Goal: Task Accomplishment & Management: Complete application form

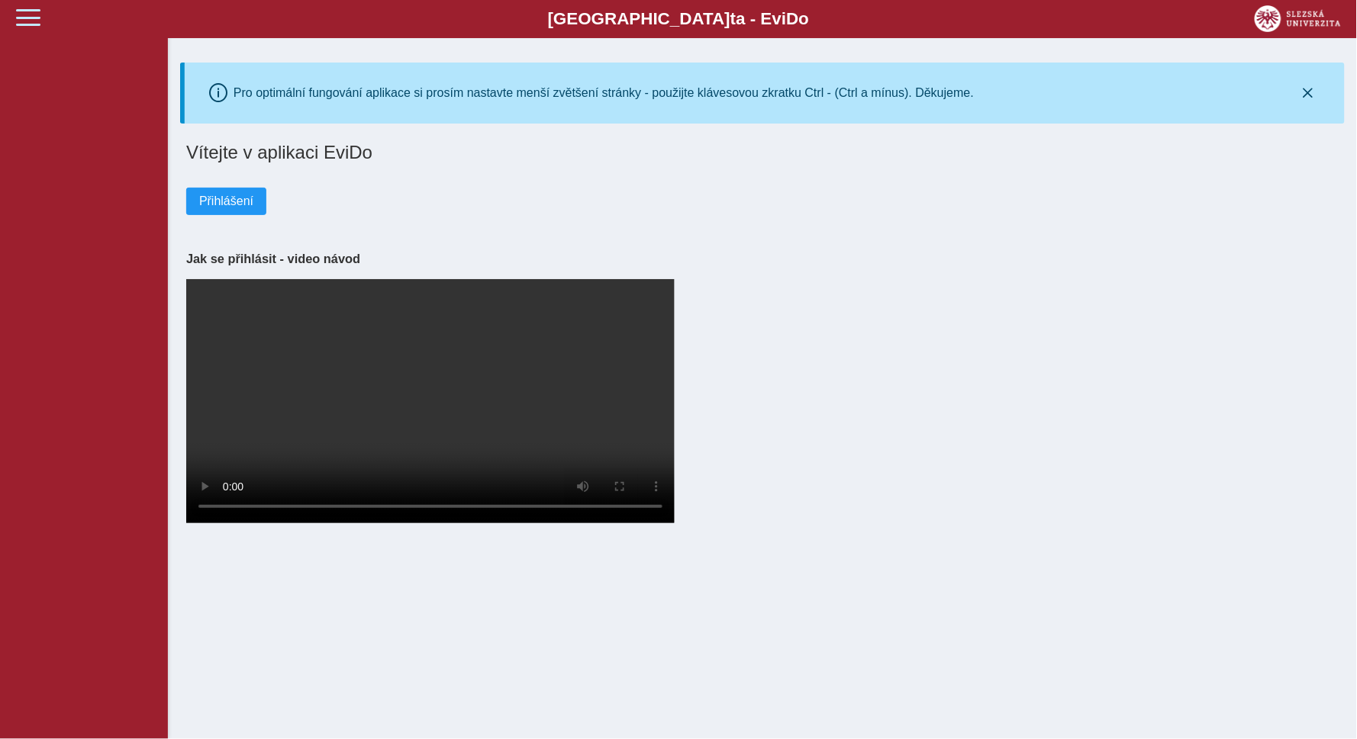
drag, startPoint x: 34, startPoint y: 8, endPoint x: 32, endPoint y: 16, distance: 7.8
click at [34, 8] on span at bounding box center [28, 17] width 24 height 24
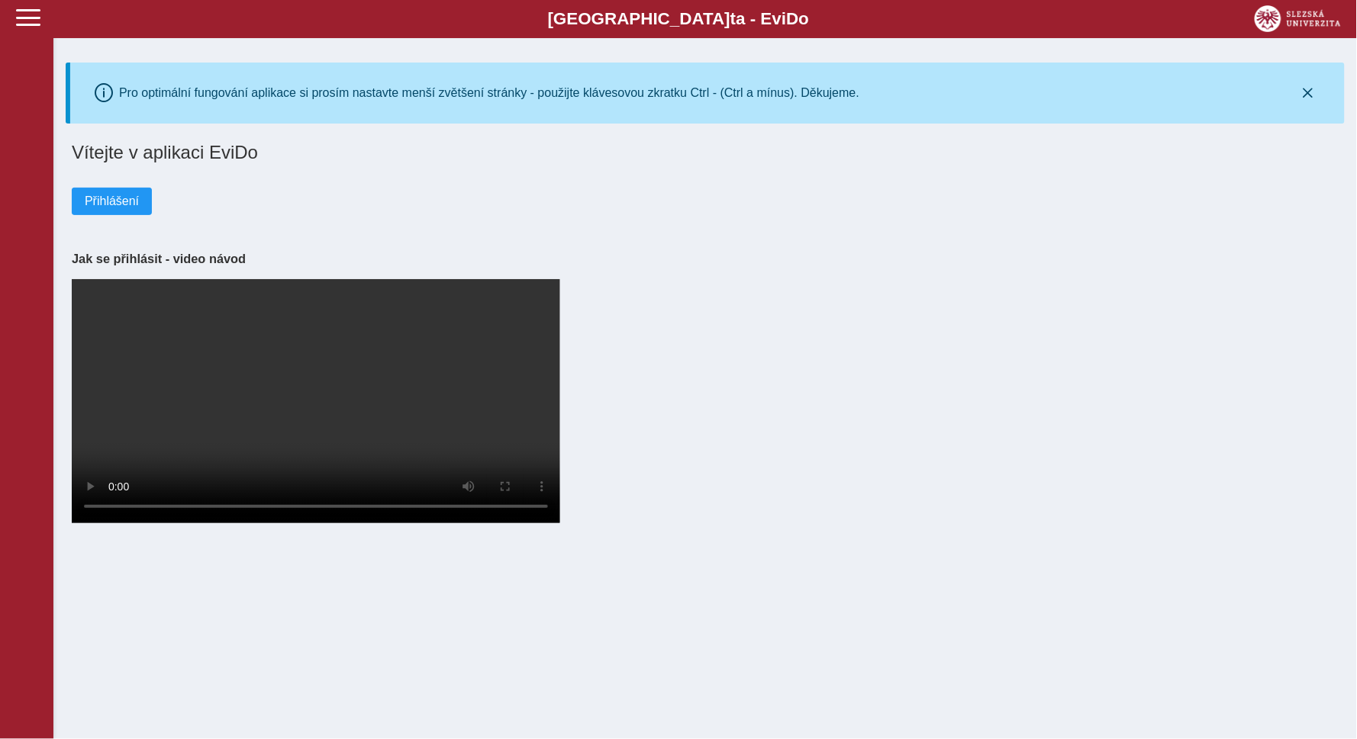
click at [29, 31] on div "Slezská univerzi t a - Evi D o EviDo" at bounding box center [678, 19] width 1357 height 38
click at [116, 205] on span "Přihlášení" at bounding box center [112, 202] width 54 height 14
click at [104, 200] on span "Přihlášení" at bounding box center [112, 202] width 54 height 14
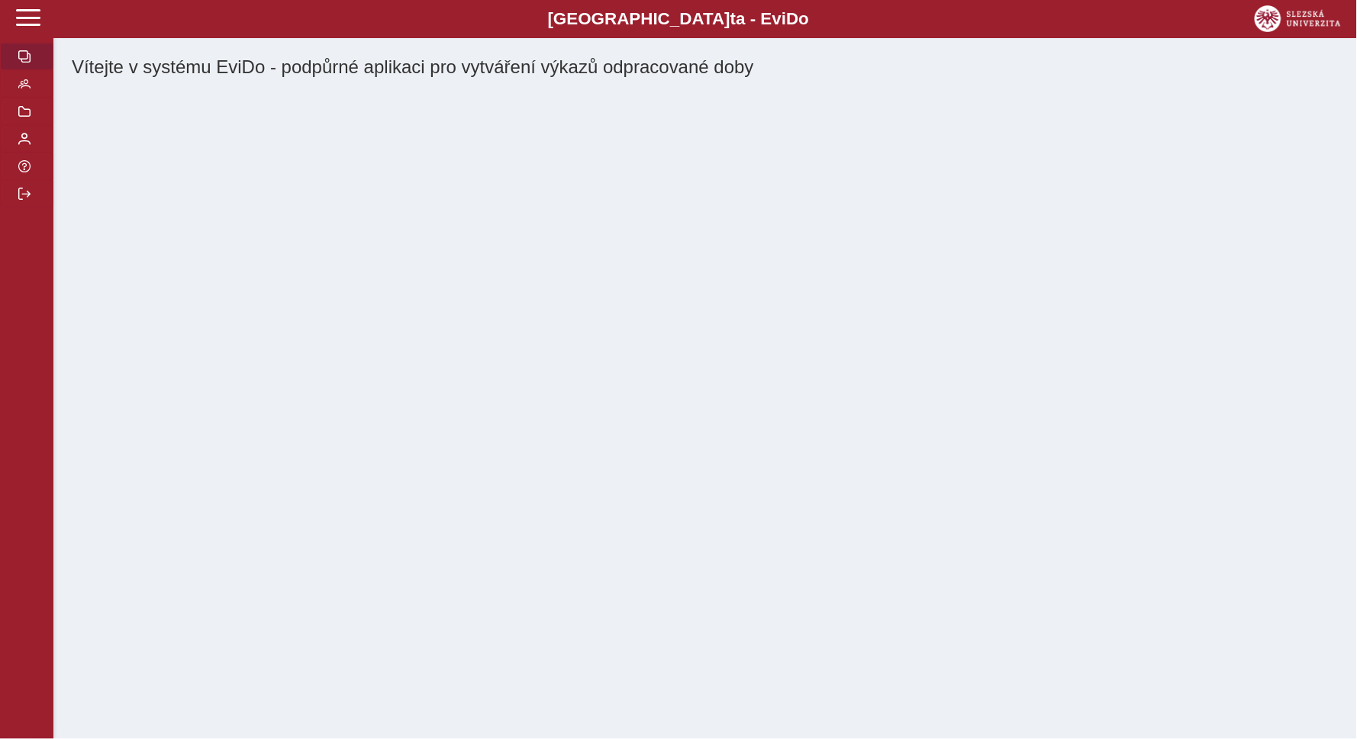
drag, startPoint x: 0, startPoint y: 0, endPoint x: 29, endPoint y: 60, distance: 66.2
click at [44, 60] on button "button" at bounding box center [26, 56] width 53 height 27
click at [26, 59] on span "button" at bounding box center [24, 56] width 12 height 12
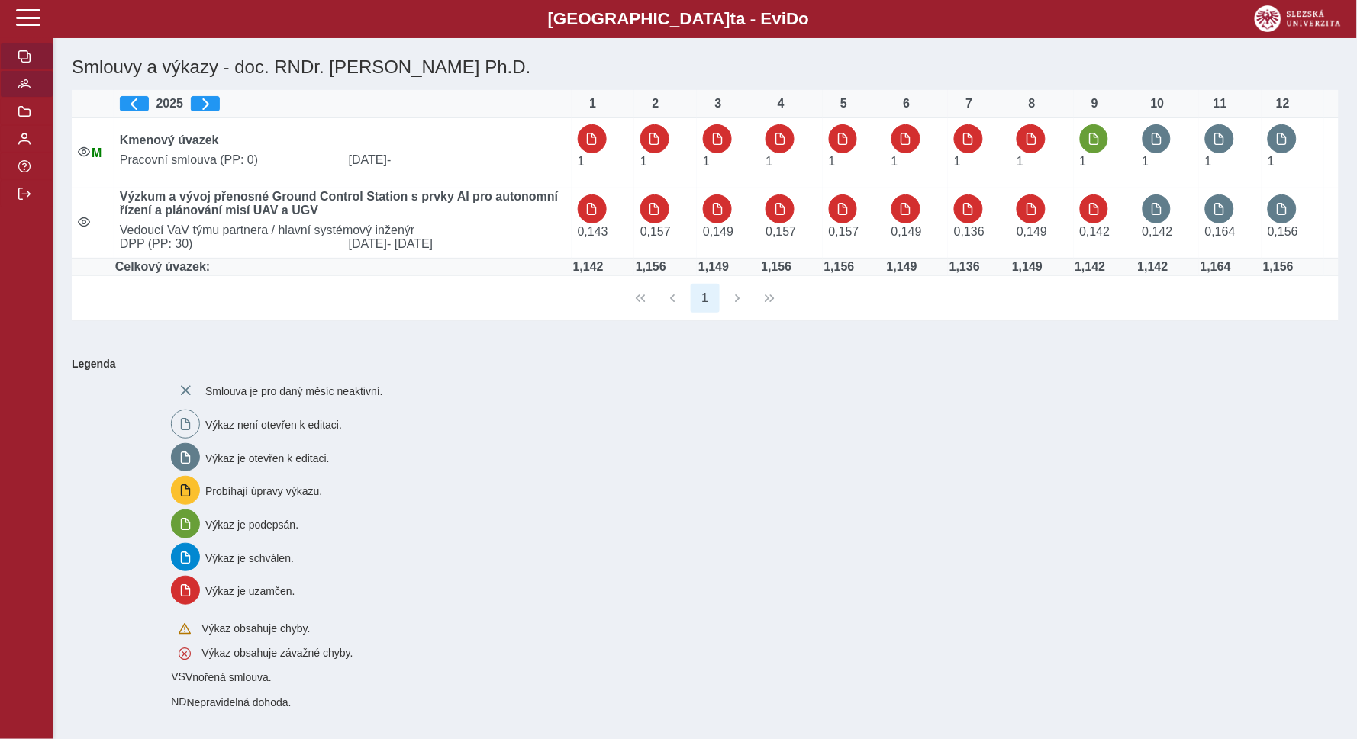
click at [24, 87] on span "button" at bounding box center [24, 84] width 12 height 12
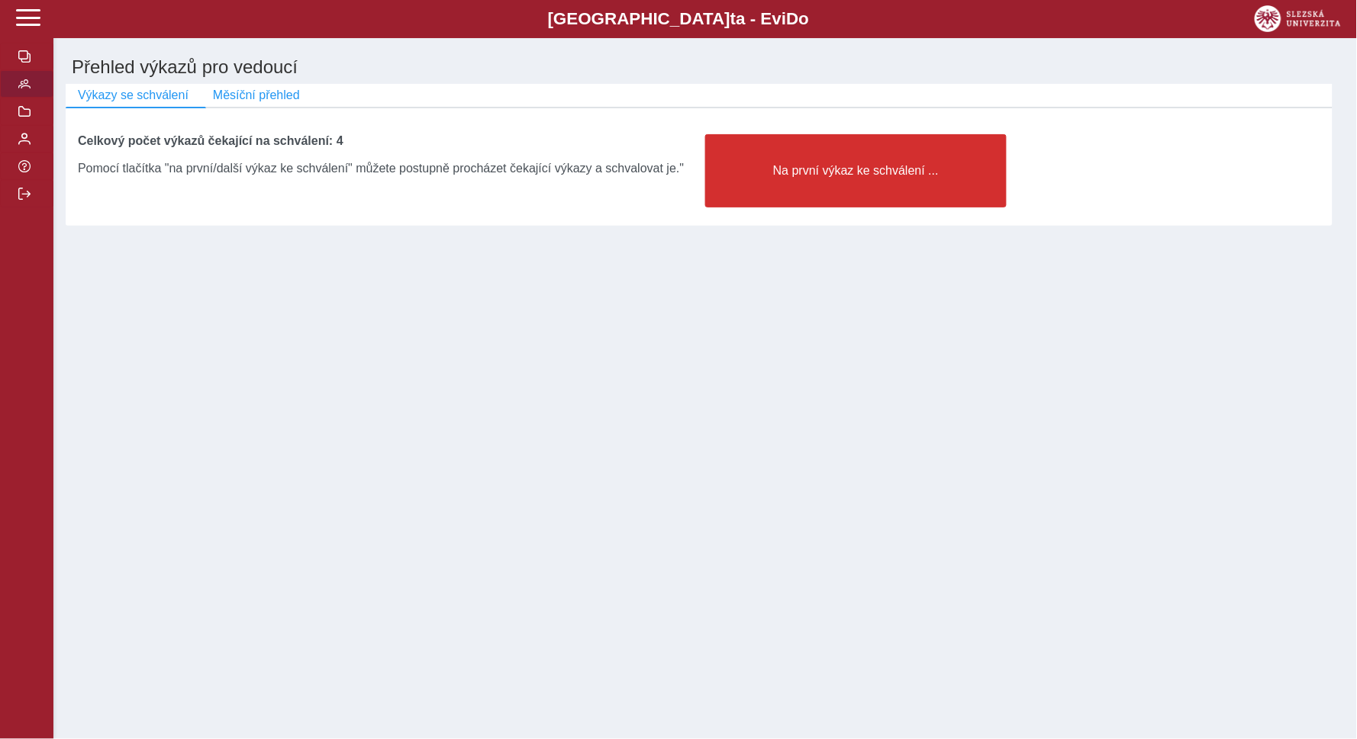
drag, startPoint x: 831, startPoint y: 176, endPoint x: 784, endPoint y: 209, distance: 57.6
click at [831, 176] on span "Na první výkaz ke schválení ..." at bounding box center [855, 171] width 275 height 14
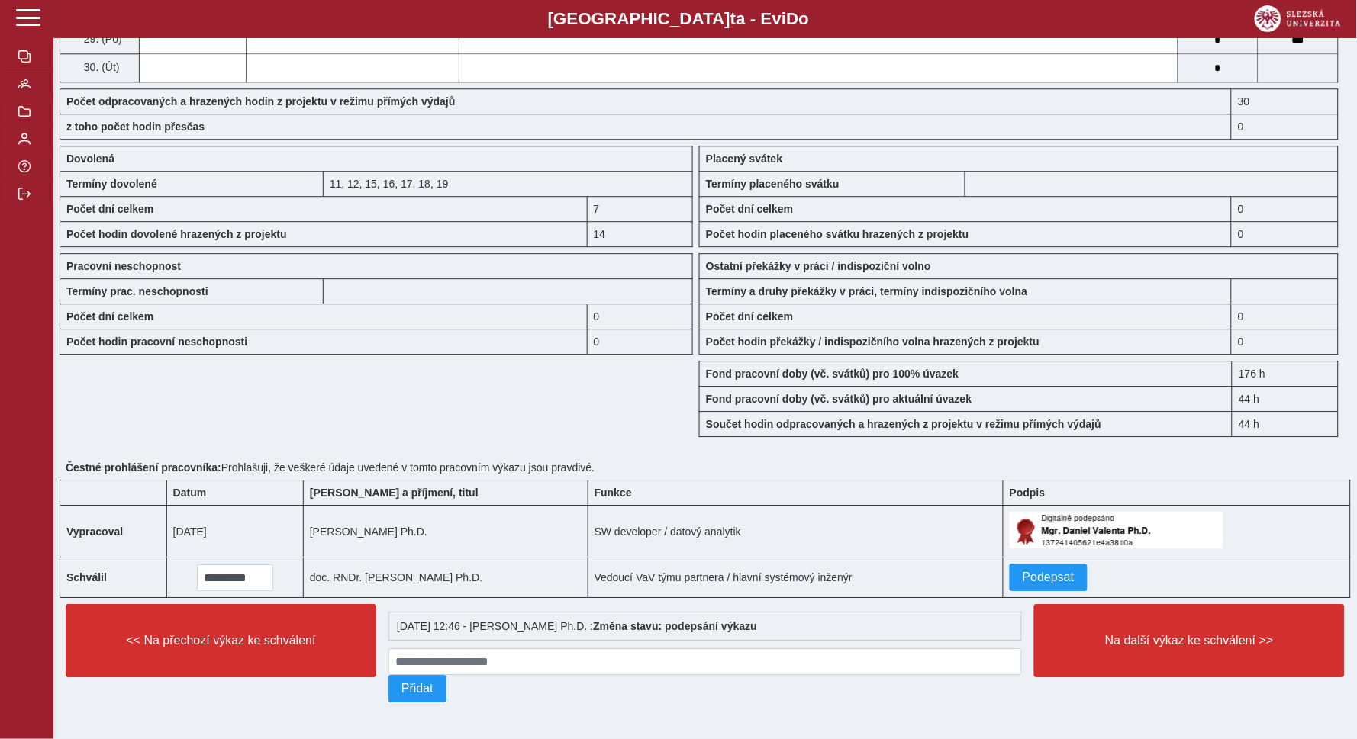
scroll to position [1145, 0]
click at [1042, 573] on span "Podepsat" at bounding box center [1049, 578] width 52 height 14
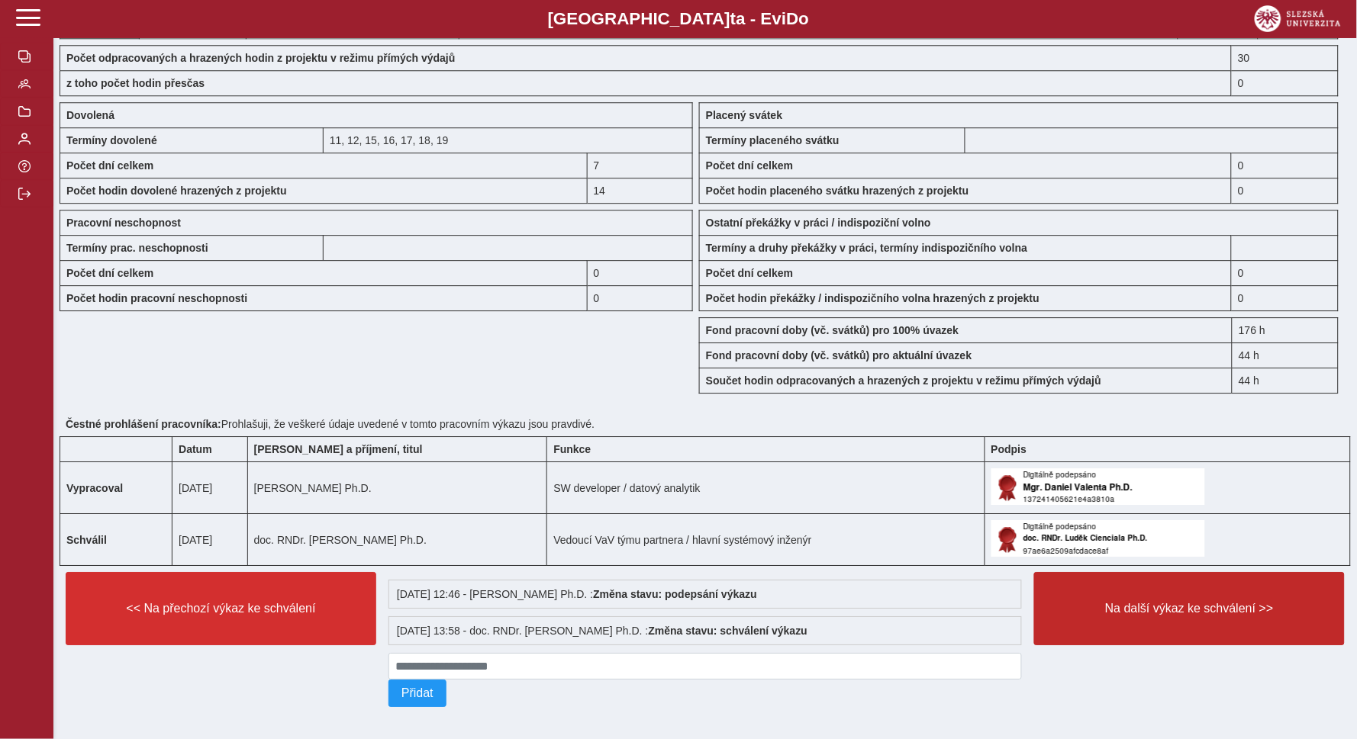
click at [1266, 616] on span "Na další výkaz ke schválení >>" at bounding box center [1189, 609] width 285 height 14
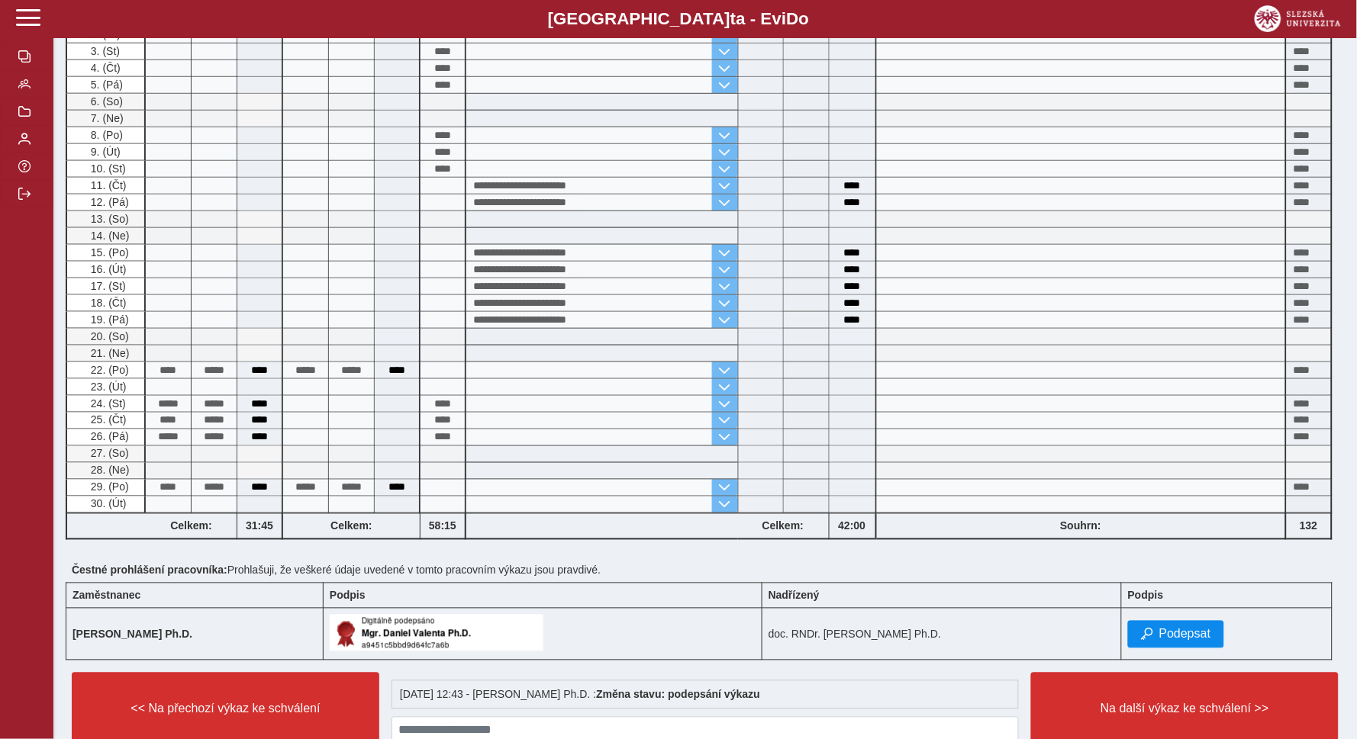
scroll to position [491, 0]
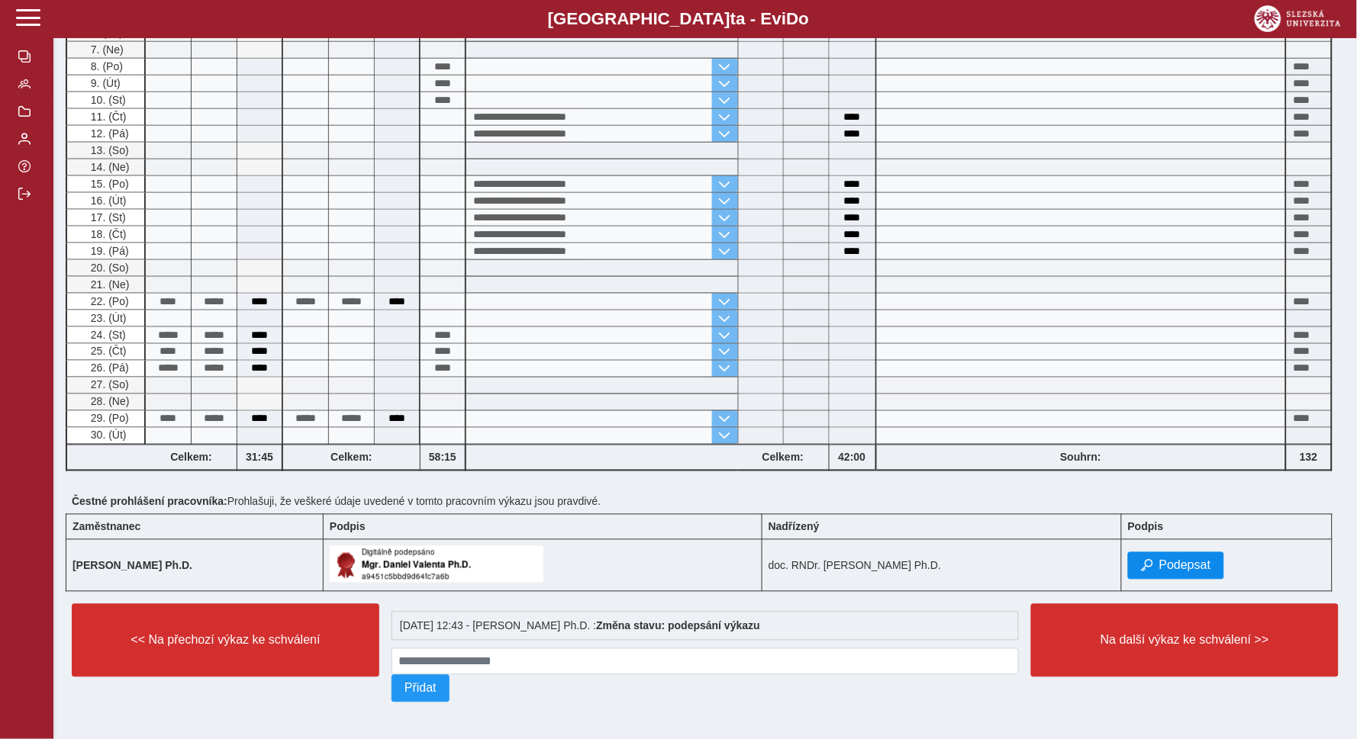
drag, startPoint x: 1176, startPoint y: 665, endPoint x: 455, endPoint y: 671, distance: 721.1
click at [1176, 665] on button "Na další výkaz ke schválení >>" at bounding box center [1185, 640] width 308 height 73
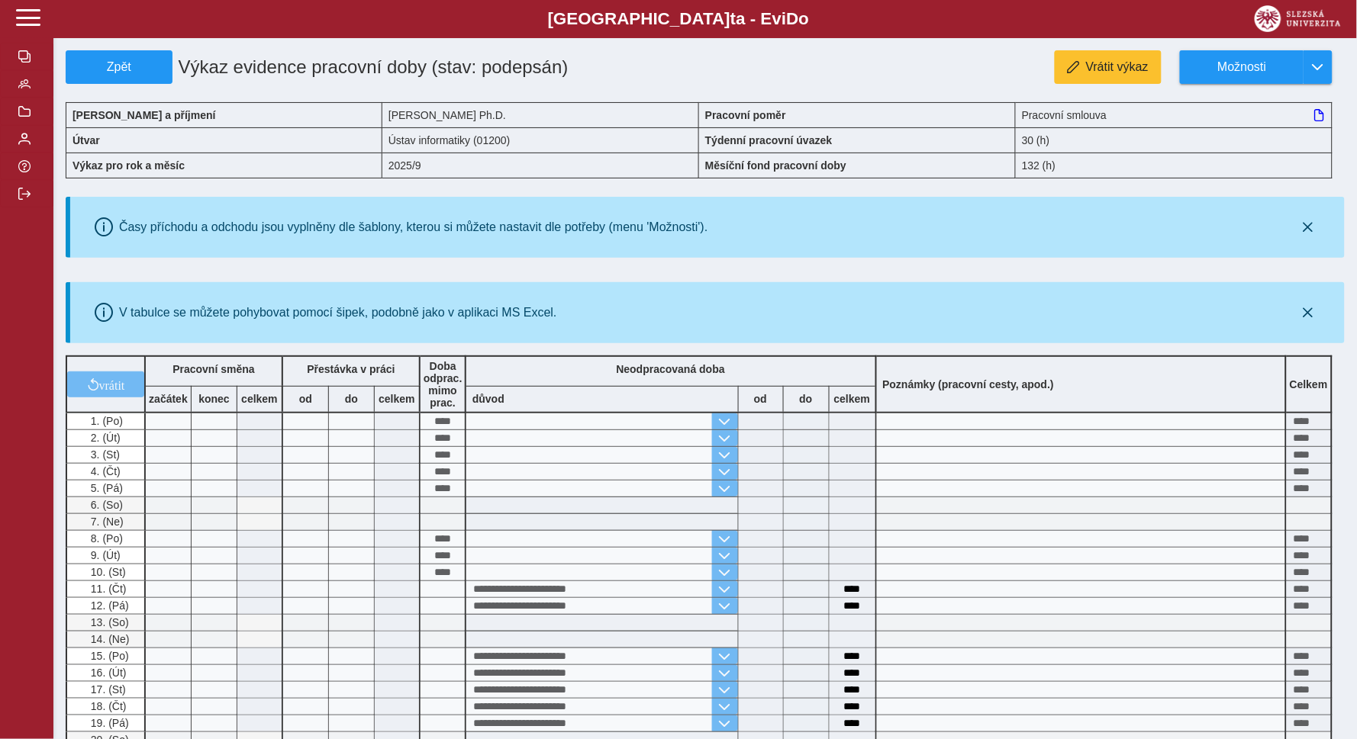
click at [1159, 663] on div "Slezská univerzi t a - Evi D o EviDo Zpět Výkaz evidence pracovní doby (stav: p…" at bounding box center [678, 606] width 1357 height 1212
click at [1146, 560] on div "Slezská univerzi t a - Evi D o EviDo Zpět Výkaz evidence pracovní doby (stav: p…" at bounding box center [678, 606] width 1357 height 1212
click at [1189, 561] on div "Slezská univerzi t a - Evi D o EviDo Zpět Výkaz evidence pracovní doby (stav: p…" at bounding box center [678, 606] width 1357 height 1212
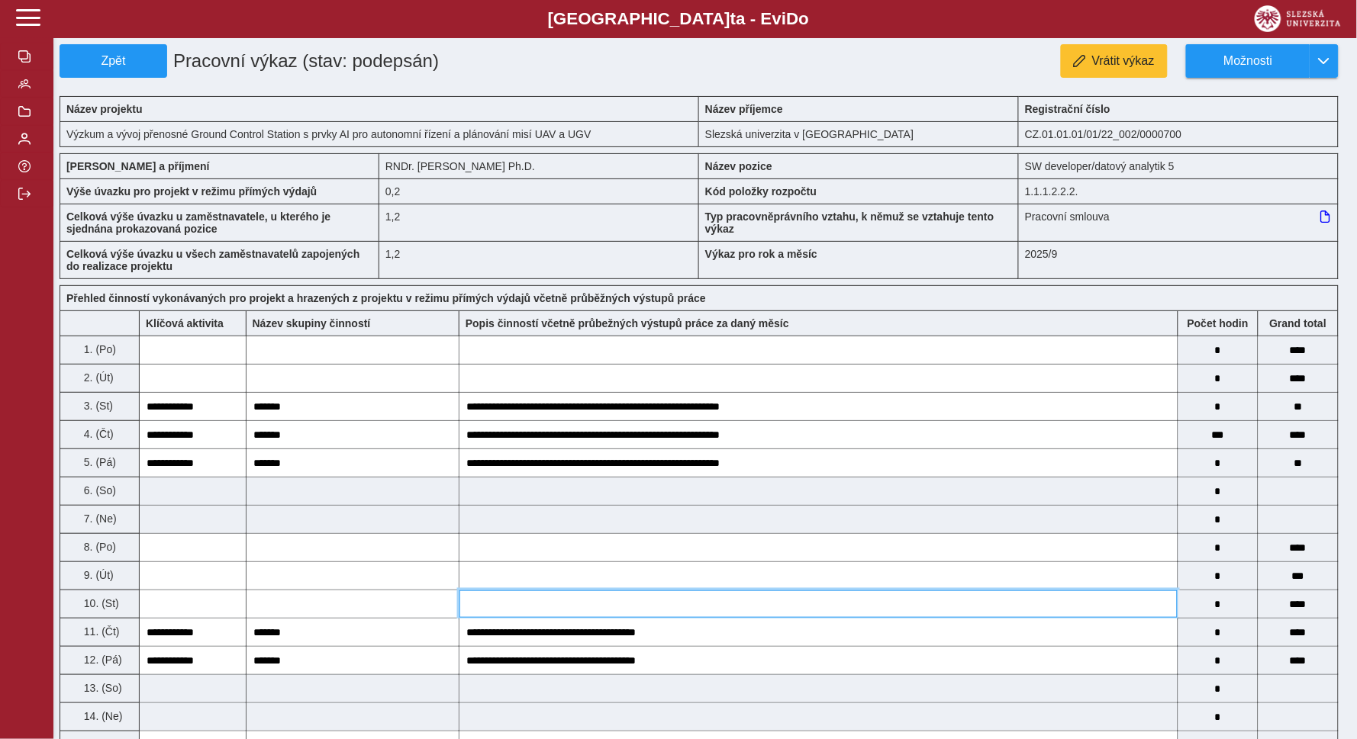
drag, startPoint x: 1020, startPoint y: 1, endPoint x: 884, endPoint y: 608, distance: 622.4
click at [884, 608] on input at bounding box center [818, 604] width 718 height 27
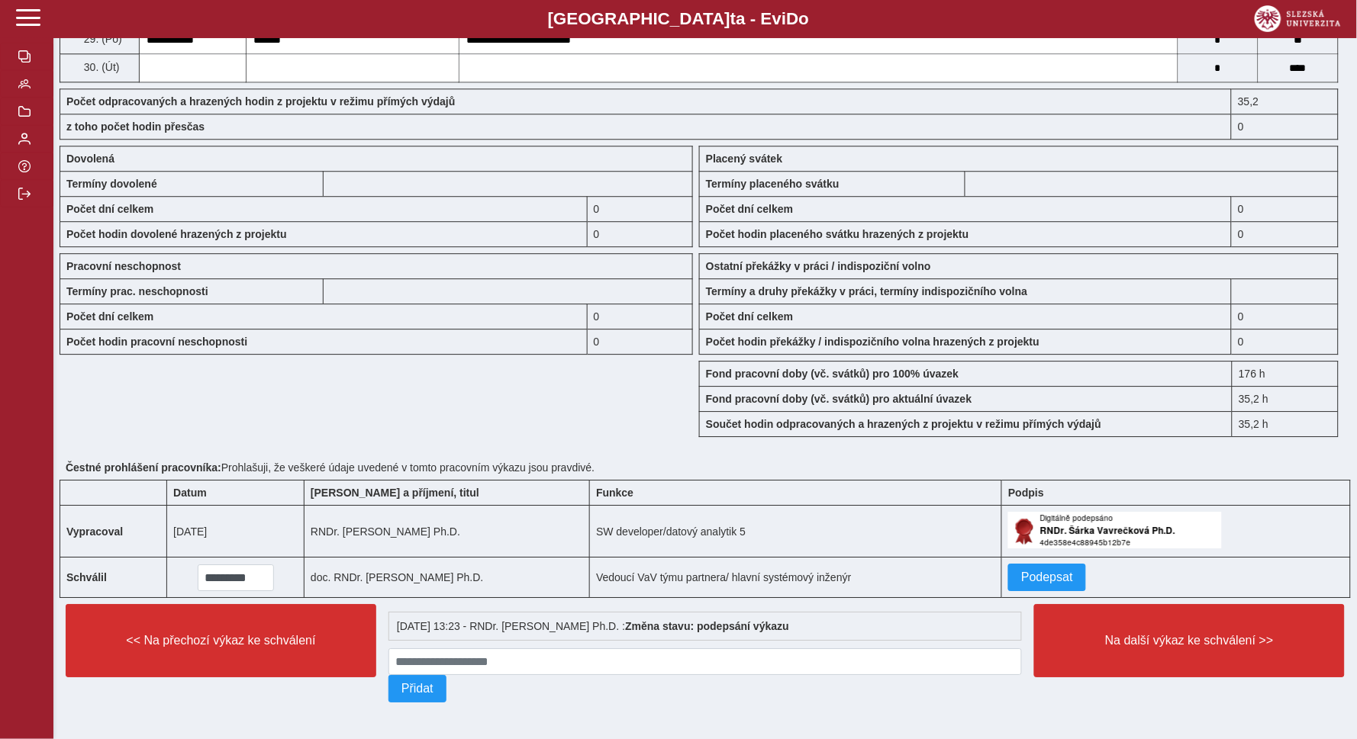
scroll to position [1145, 0]
click at [1057, 574] on span "Podepsat" at bounding box center [1047, 578] width 52 height 14
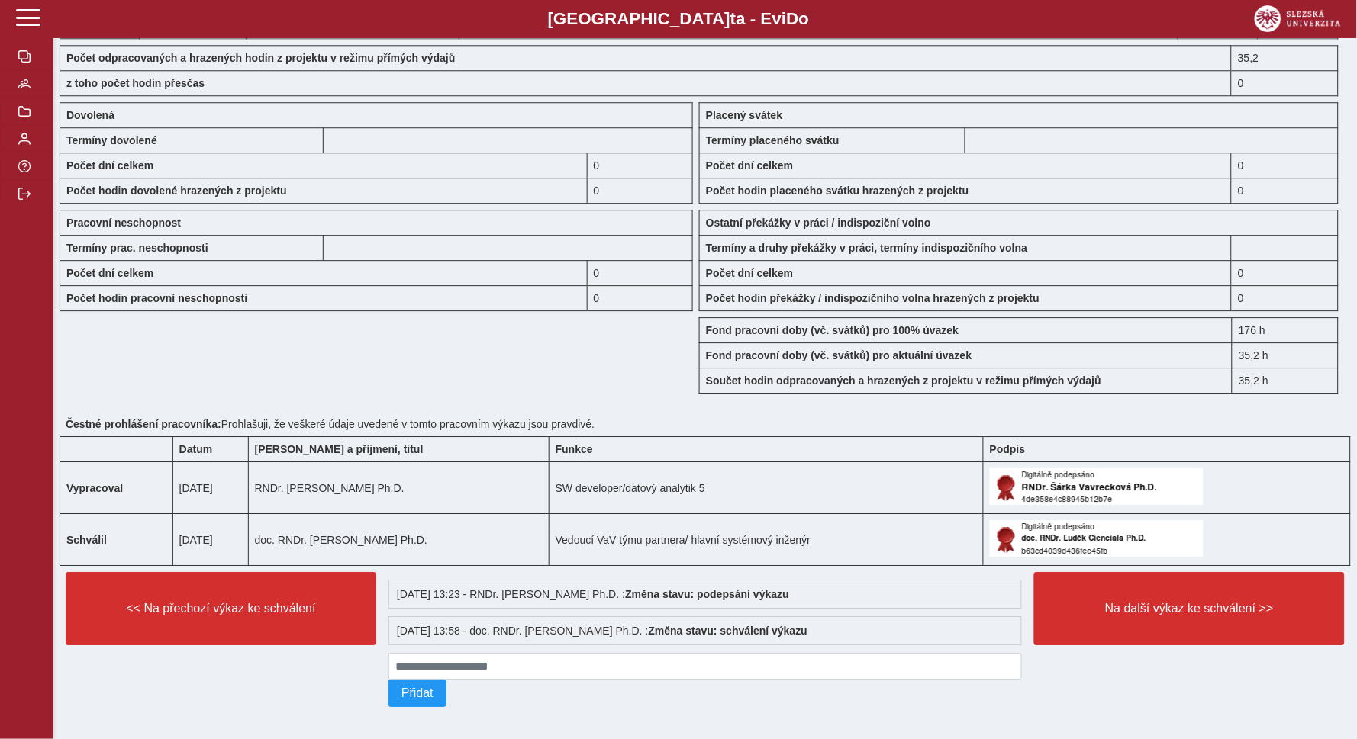
drag, startPoint x: 1191, startPoint y: 644, endPoint x: 1202, endPoint y: 665, distance: 23.2
click at [1191, 616] on span "Na další výkaz ke schválení >>" at bounding box center [1189, 609] width 285 height 14
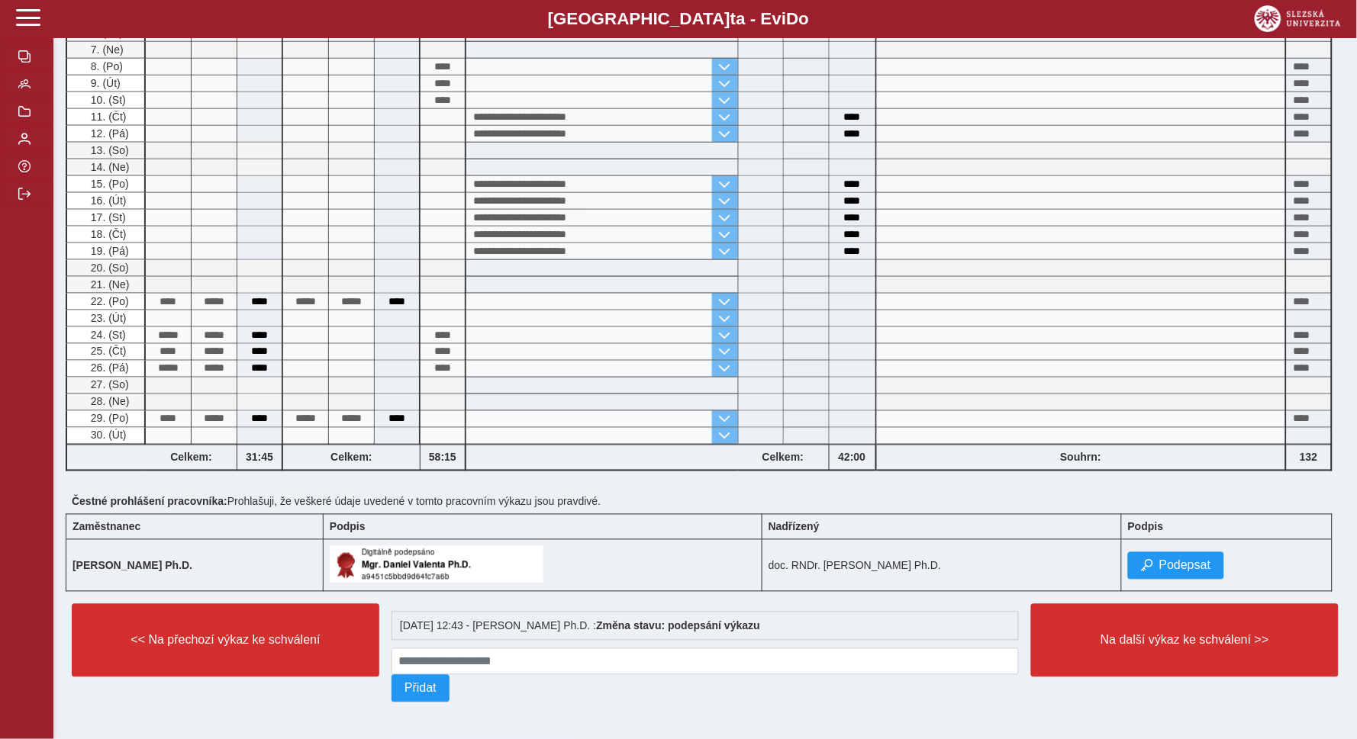
scroll to position [491, 0]
drag, startPoint x: 1173, startPoint y: 572, endPoint x: 1199, endPoint y: 588, distance: 30.5
click at [1173, 572] on button "Podepsat" at bounding box center [1176, 565] width 96 height 27
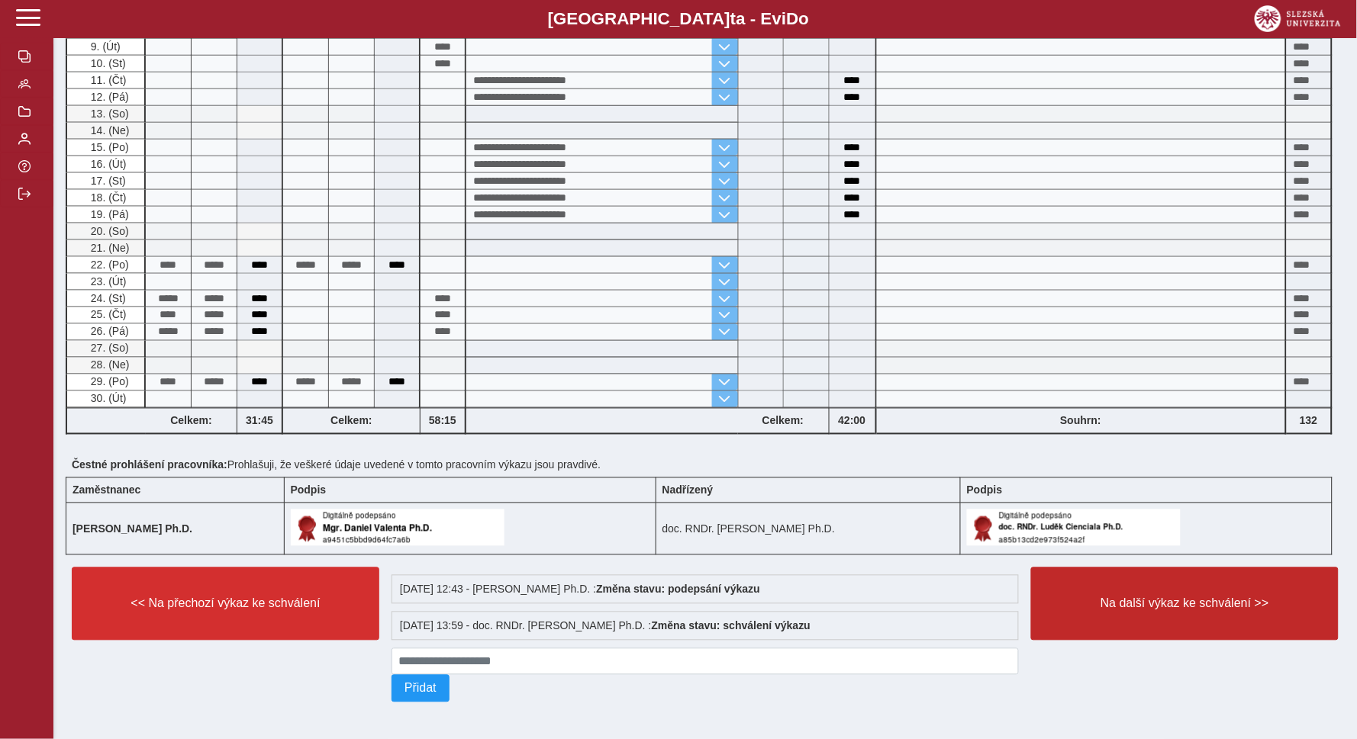
scroll to position [530, 0]
drag, startPoint x: 1173, startPoint y: 597, endPoint x: 1158, endPoint y: 604, distance: 16.0
click at [1173, 598] on span "Na další výkaz ke schválení >>" at bounding box center [1185, 605] width 282 height 14
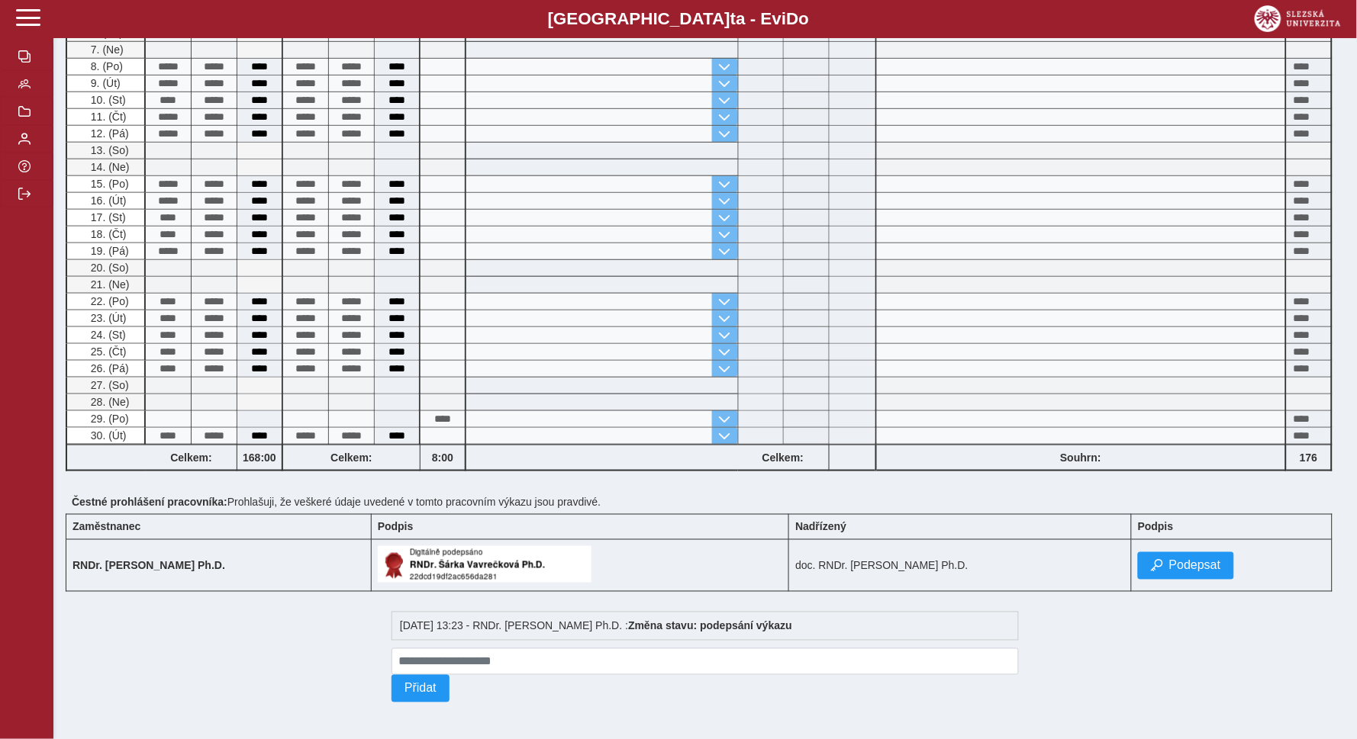
scroll to position [321, 0]
drag, startPoint x: 53, startPoint y: 410, endPoint x: 1171, endPoint y: 559, distance: 1127.8
click at [1171, 559] on span "Podepsat" at bounding box center [1195, 566] width 52 height 14
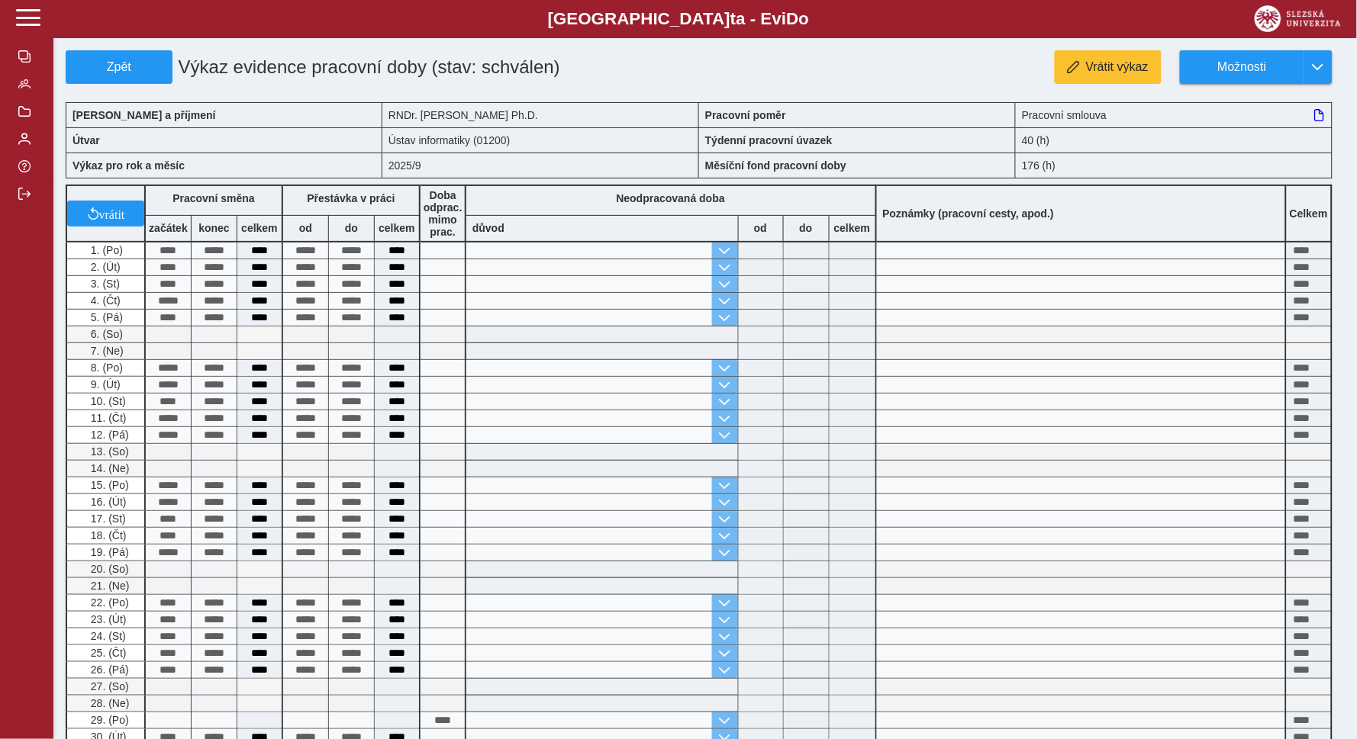
scroll to position [24, 0]
